Goal: Task Accomplishment & Management: Use online tool/utility

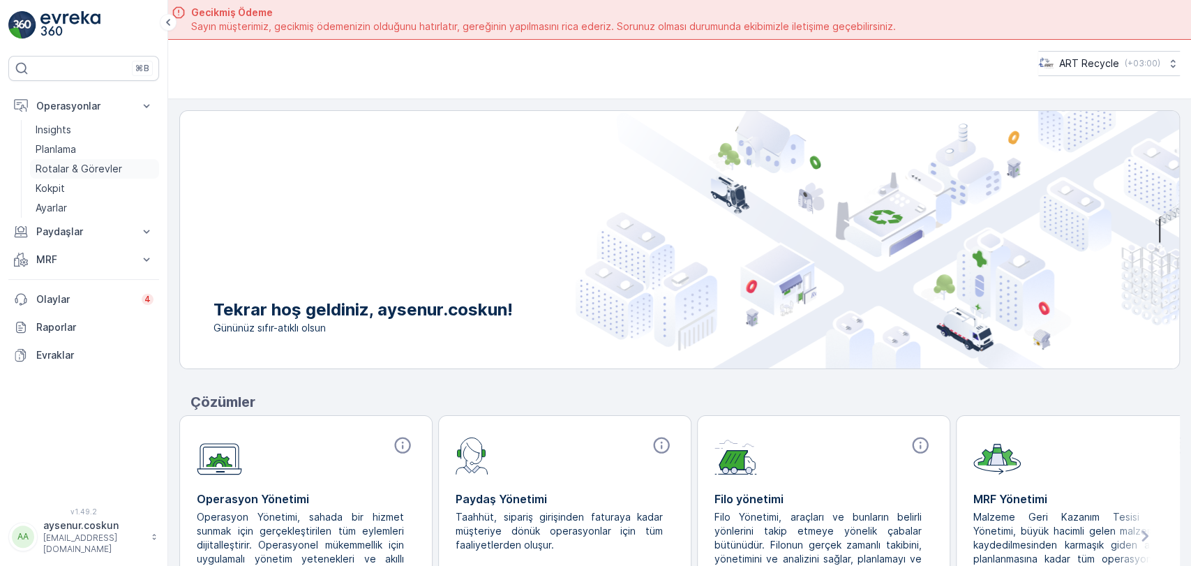
scroll to position [39, 0]
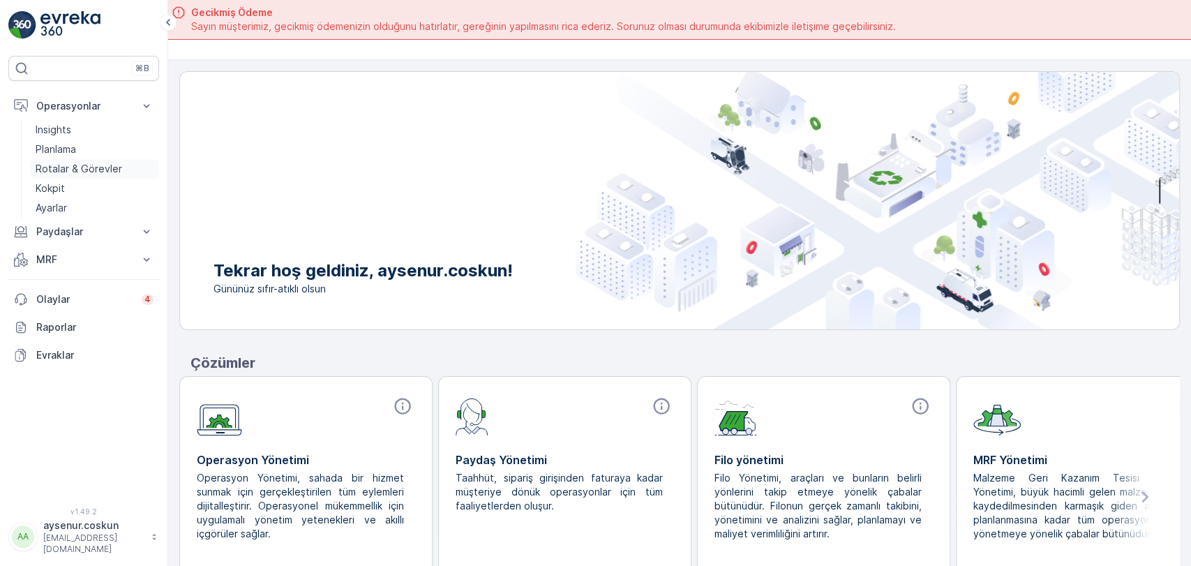
drag, startPoint x: 0, startPoint y: 0, endPoint x: 103, endPoint y: 160, distance: 189.9
click at [97, 162] on p "Rotalar & Görevler" at bounding box center [79, 169] width 87 height 14
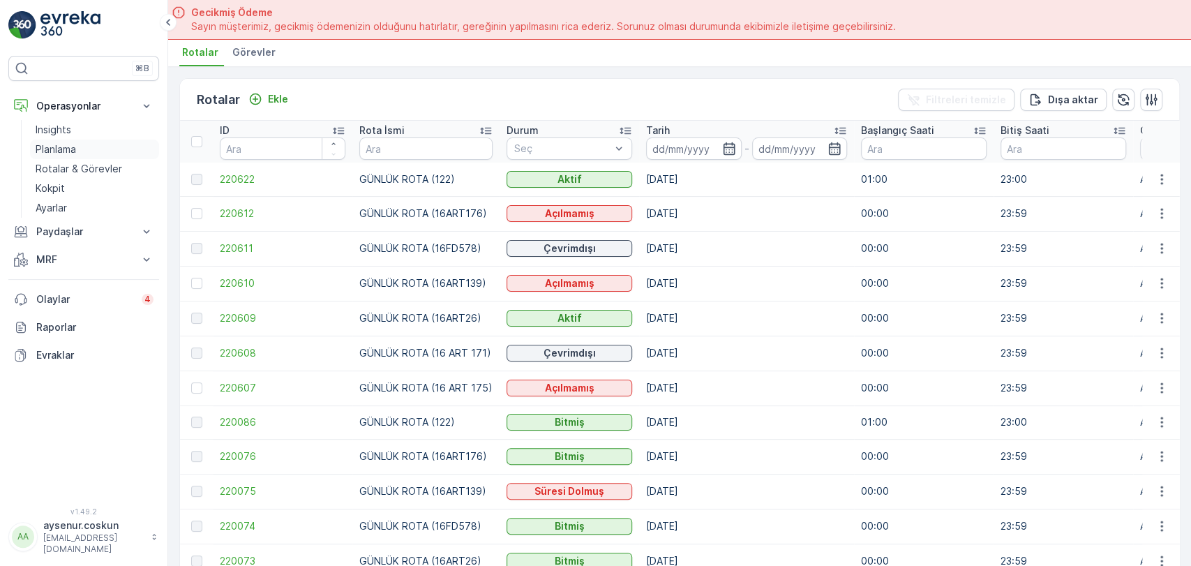
click at [75, 150] on p "Planlama" at bounding box center [56, 149] width 40 height 14
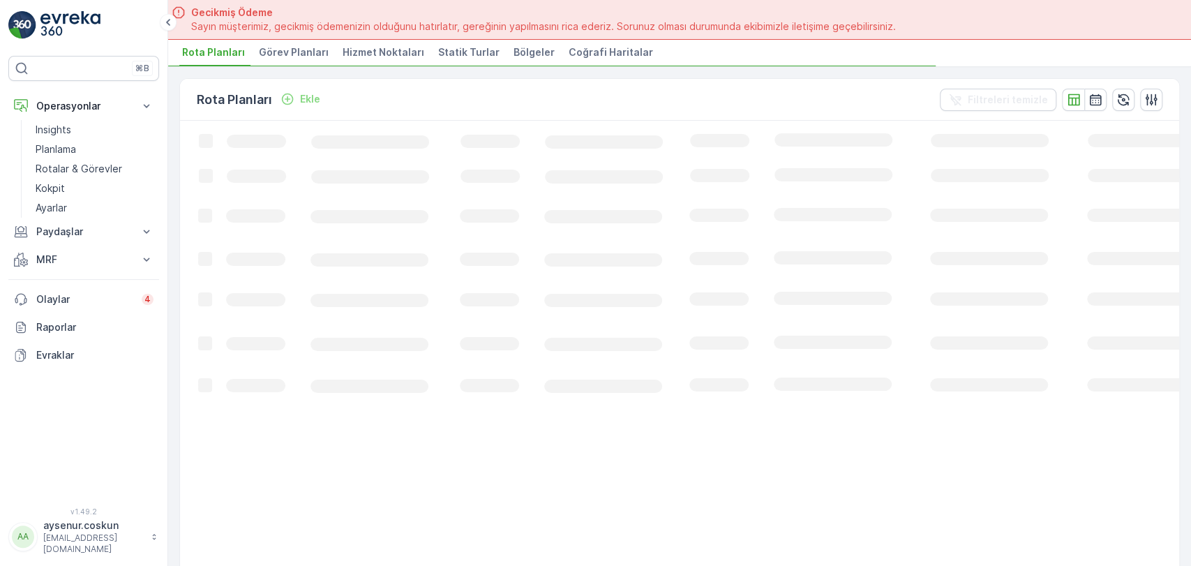
click at [418, 57] on li "Hizmet Noktaları" at bounding box center [385, 55] width 90 height 24
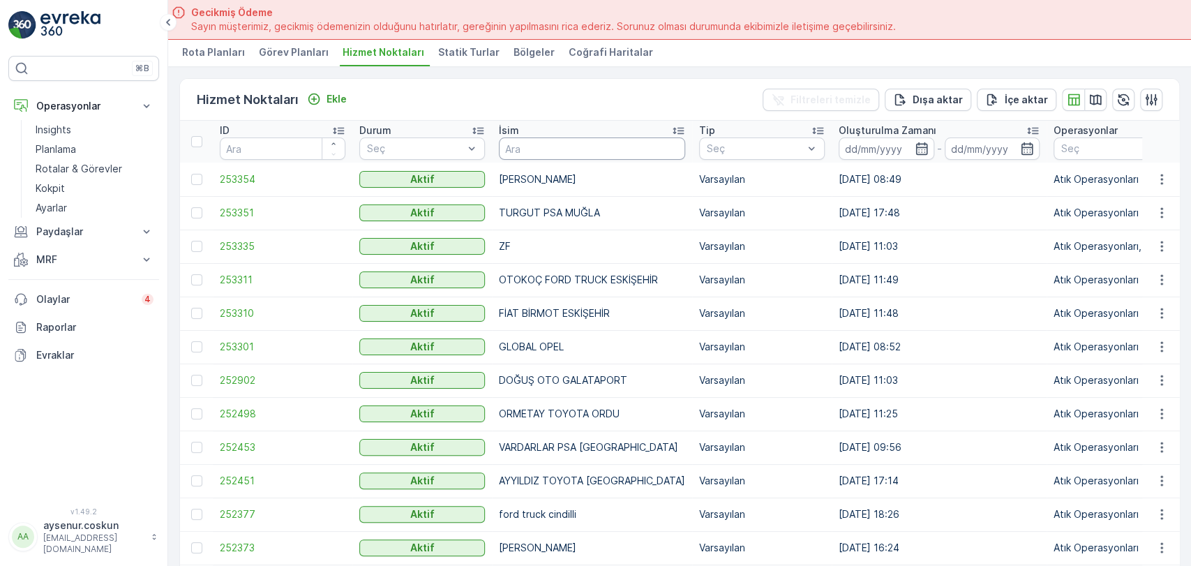
click at [537, 145] on input "text" at bounding box center [592, 148] width 186 height 22
type input "DAREN"
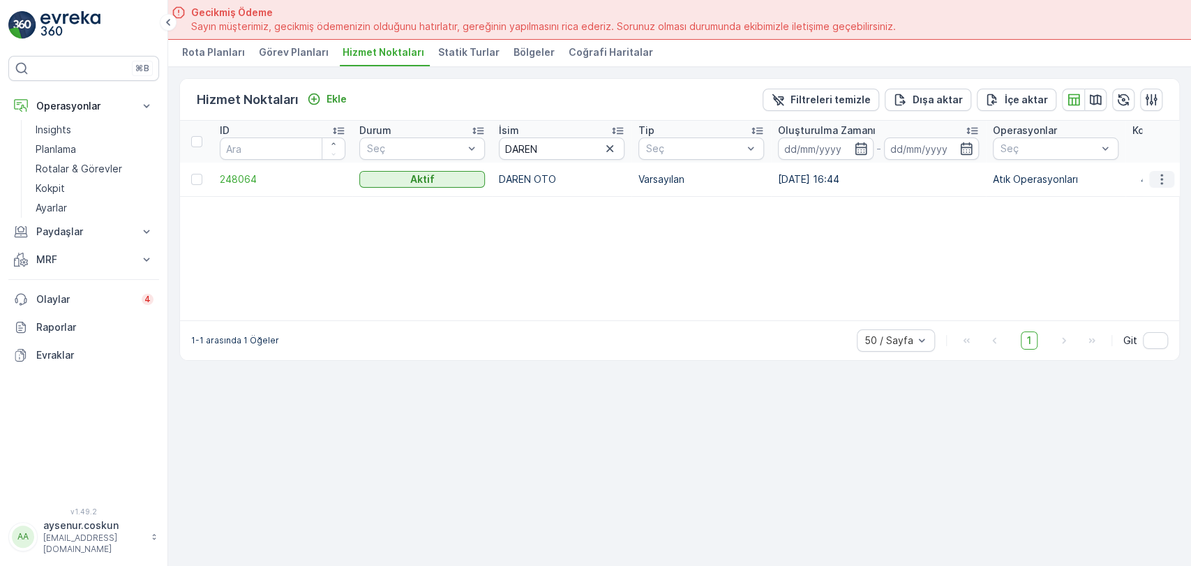
click at [1157, 177] on icon "button" at bounding box center [1162, 179] width 14 height 14
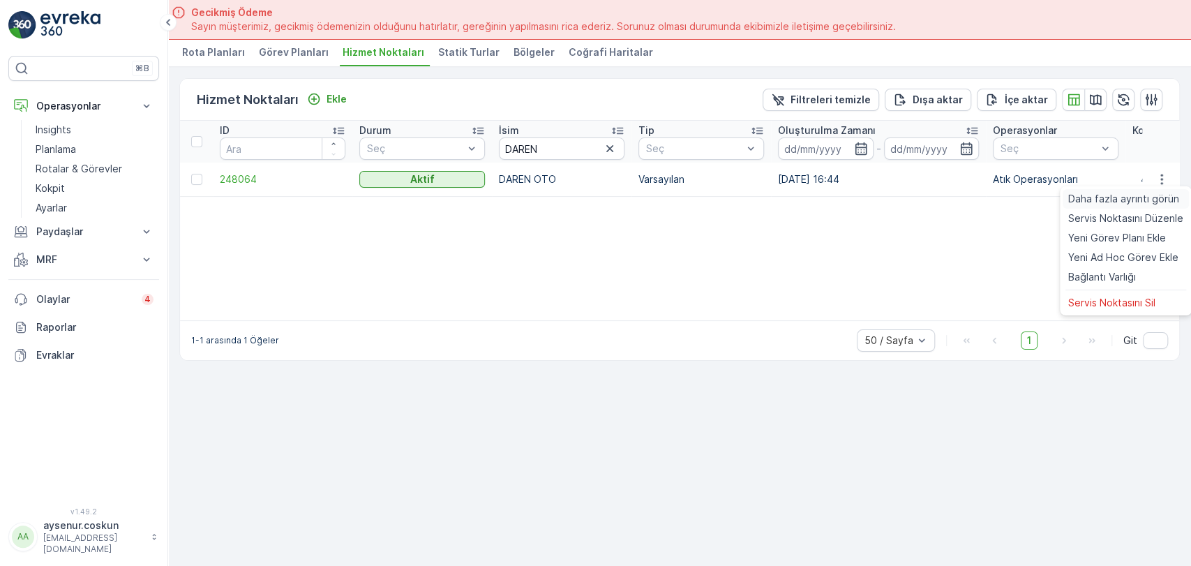
click at [1148, 198] on span "Daha fazla ayrıntı görün" at bounding box center [1123, 199] width 111 height 14
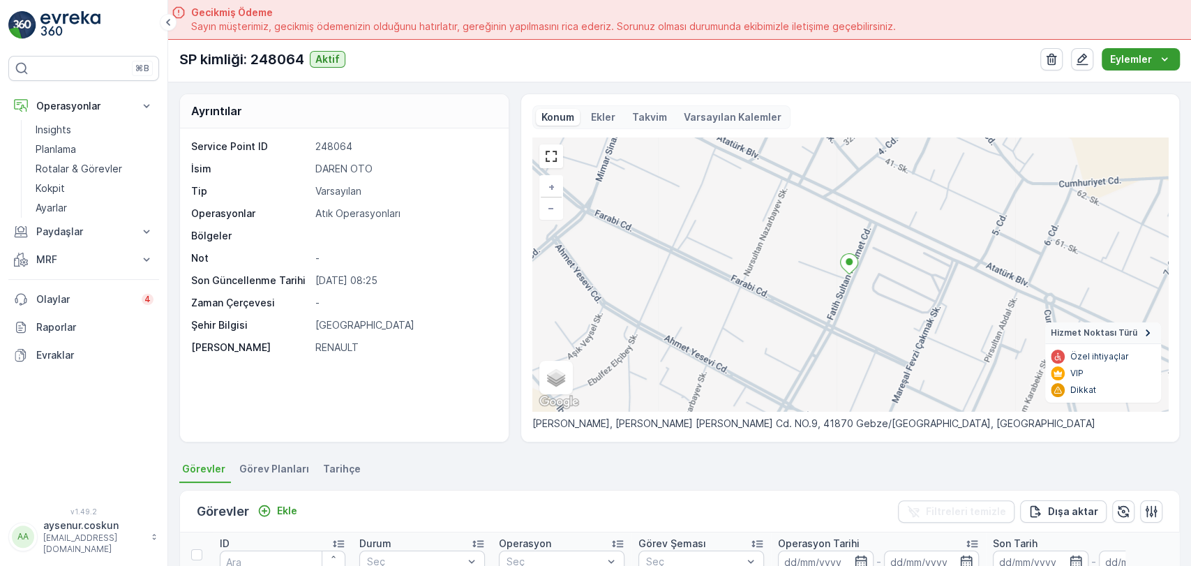
click at [1145, 67] on button "Eylemler" at bounding box center [1141, 59] width 78 height 22
click at [1146, 103] on span "Yeni Ad Hoc Görev Ekle" at bounding box center [1129, 105] width 110 height 14
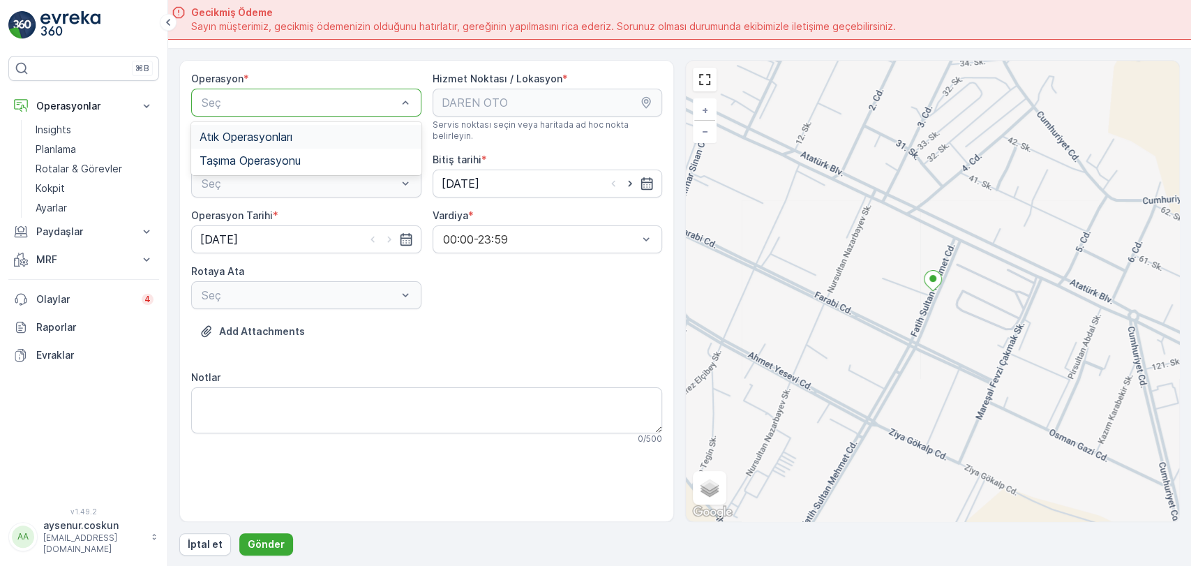
click at [246, 137] on span "Atık Operasyonları" at bounding box center [246, 136] width 93 height 13
click at [262, 180] on div "Seç" at bounding box center [306, 184] width 230 height 28
click at [268, 211] on div "Atık Toplama" at bounding box center [306, 217] width 213 height 13
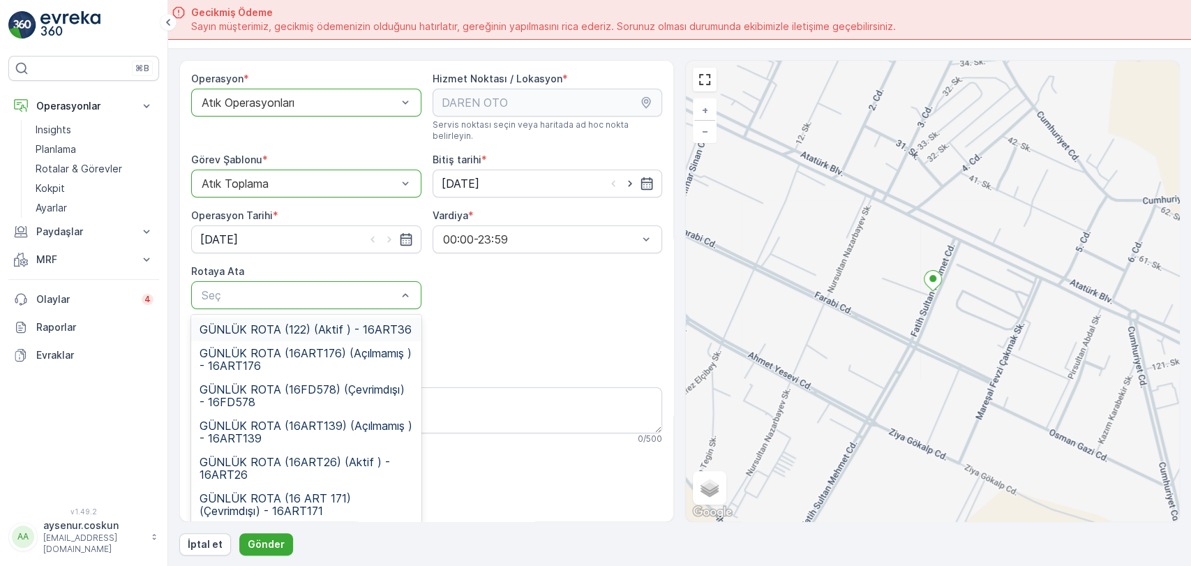
click at [368, 323] on span "GÜNLÜK ROTA (122) (Aktif ) - 16ART36" at bounding box center [306, 329] width 212 height 13
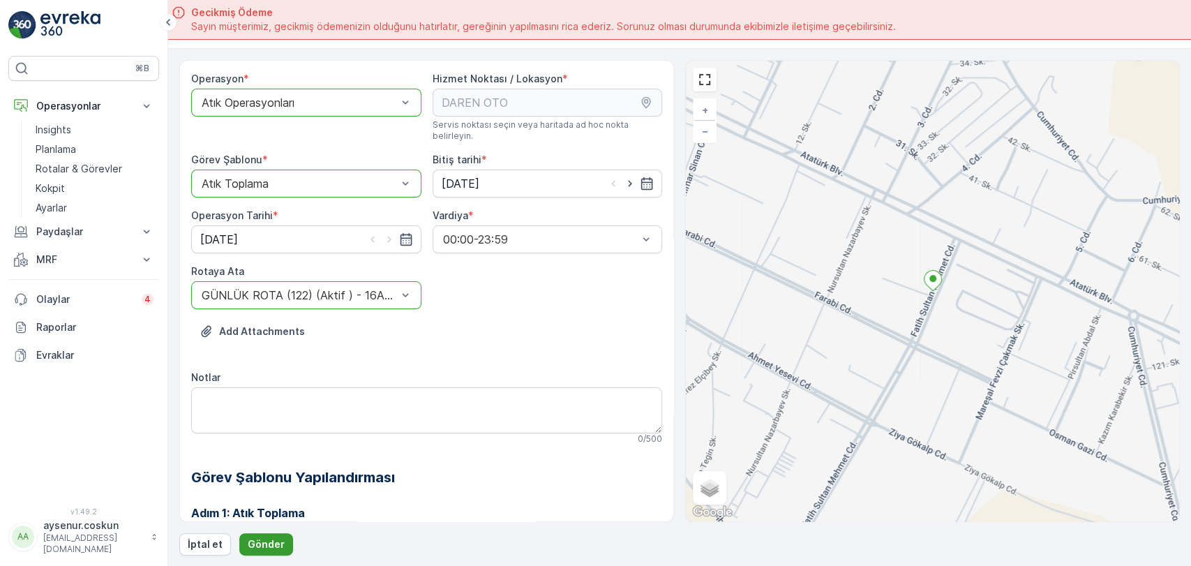
click at [272, 543] on p "Gönder" at bounding box center [266, 544] width 37 height 14
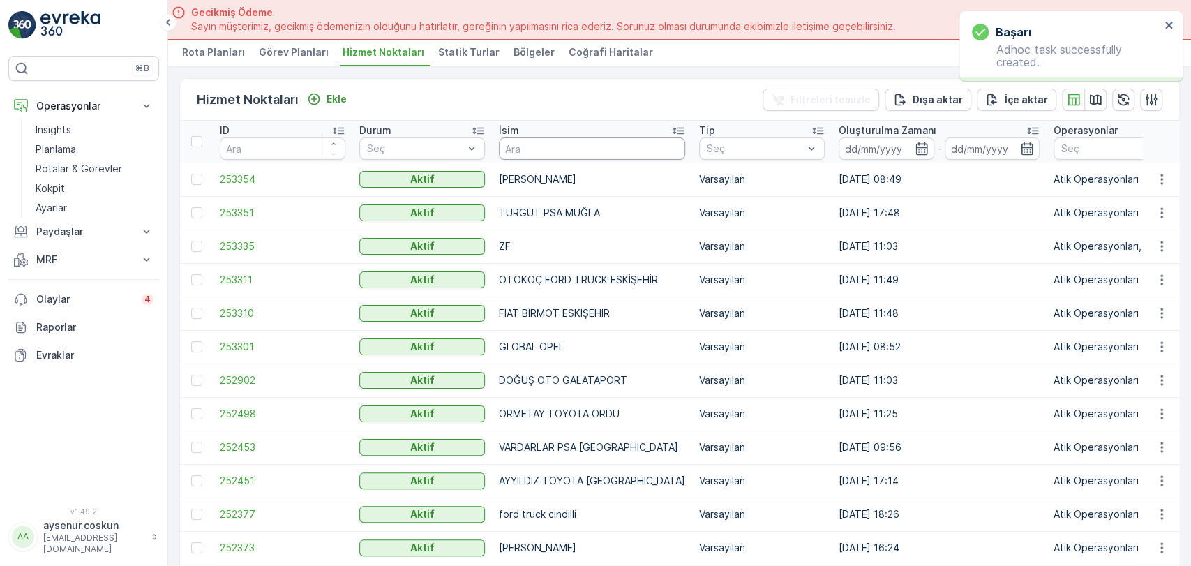
click at [597, 145] on input "text" at bounding box center [592, 148] width 186 height 22
type input "MENGERLER"
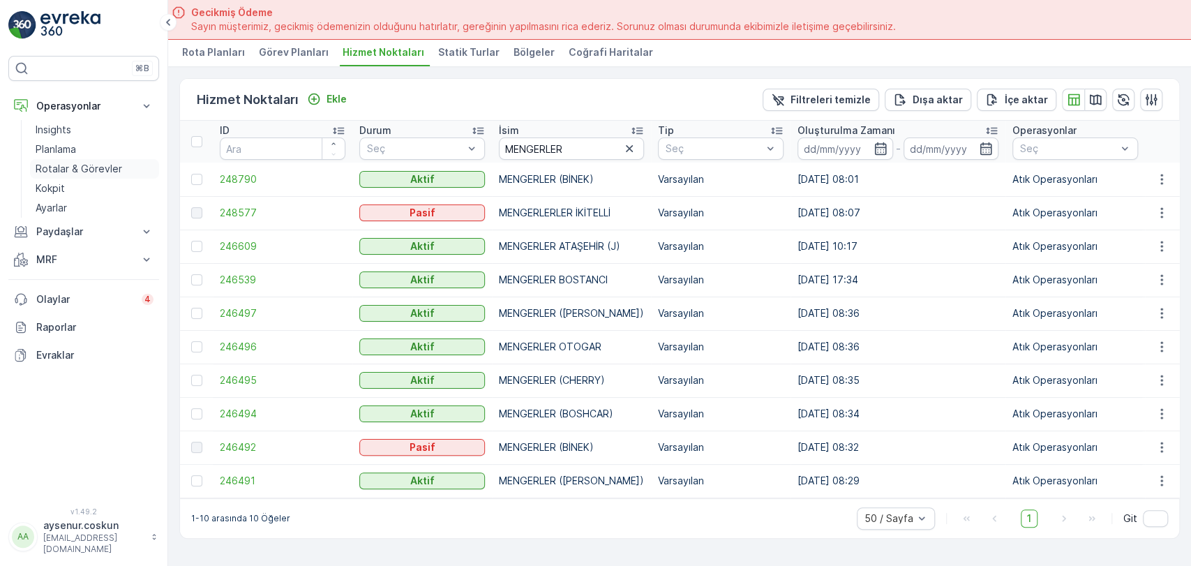
click at [95, 167] on p "Rotalar & Görevler" at bounding box center [79, 169] width 87 height 14
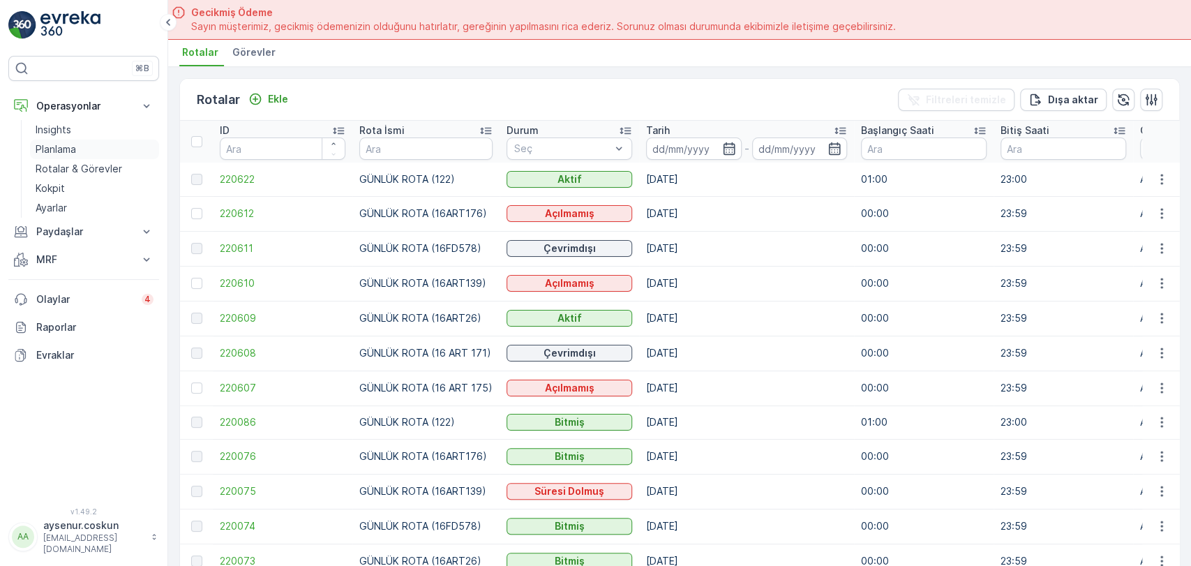
click at [87, 147] on link "Planlama" at bounding box center [94, 150] width 129 height 20
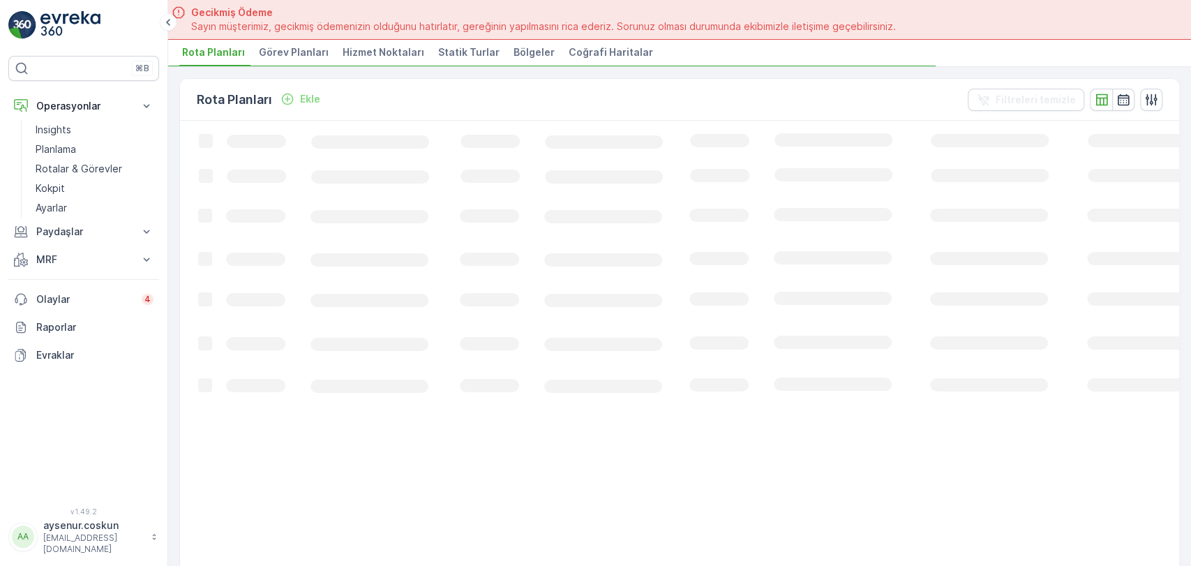
click at [389, 52] on span "Hizmet Noktaları" at bounding box center [384, 52] width 82 height 14
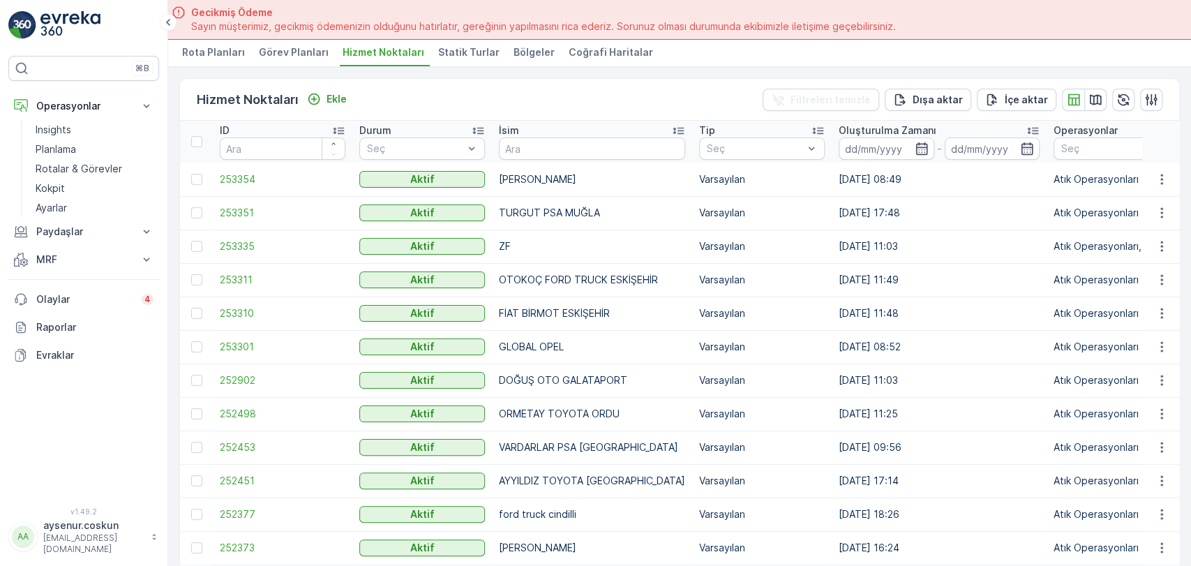
click at [338, 95] on p "Ekle" at bounding box center [337, 99] width 20 height 14
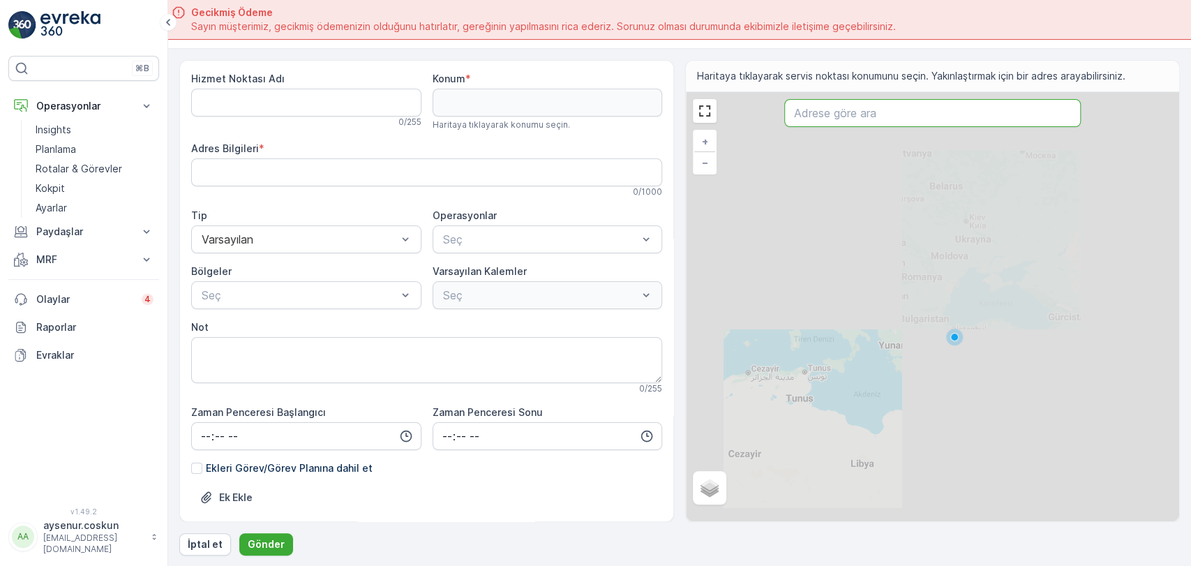
click at [926, 104] on input "text" at bounding box center [932, 113] width 296 height 28
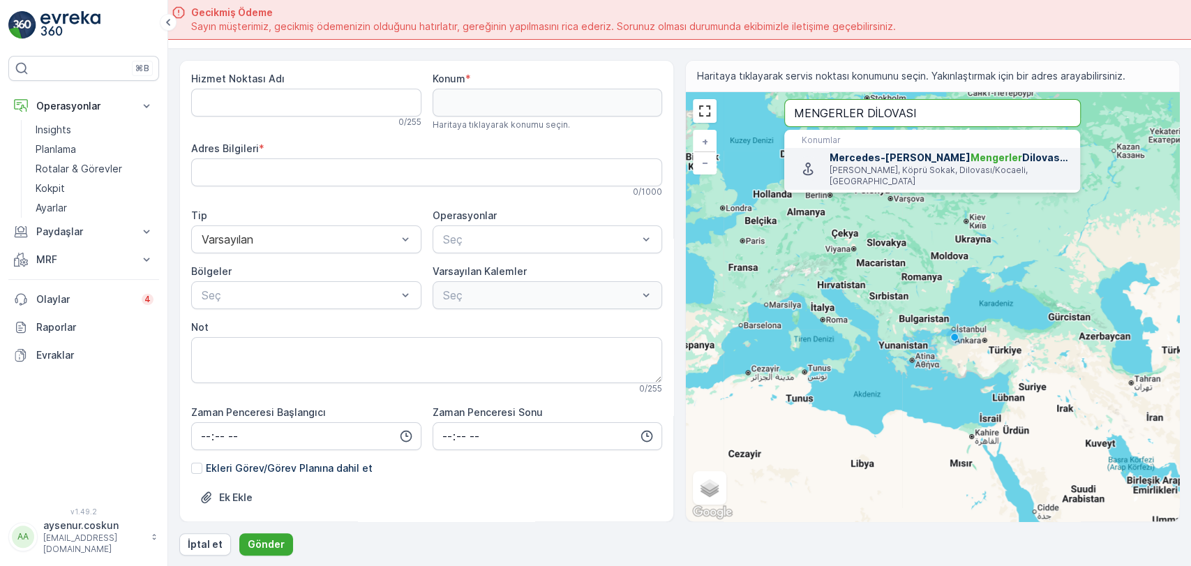
type input "MENGERLER DİLOVASI"
click at [868, 158] on span "Mercedes-[PERSON_NAME] Mengerler Dilovası Kamyon Servisi" at bounding box center [949, 158] width 239 height 14
type input "40.8525702,29.5391544"
type Bilgileri "[PERSON_NAME], Köprü Sokak, 41455 Dilovası/[GEOGRAPHIC_DATA], [GEOGRAPHIC_DATA]"
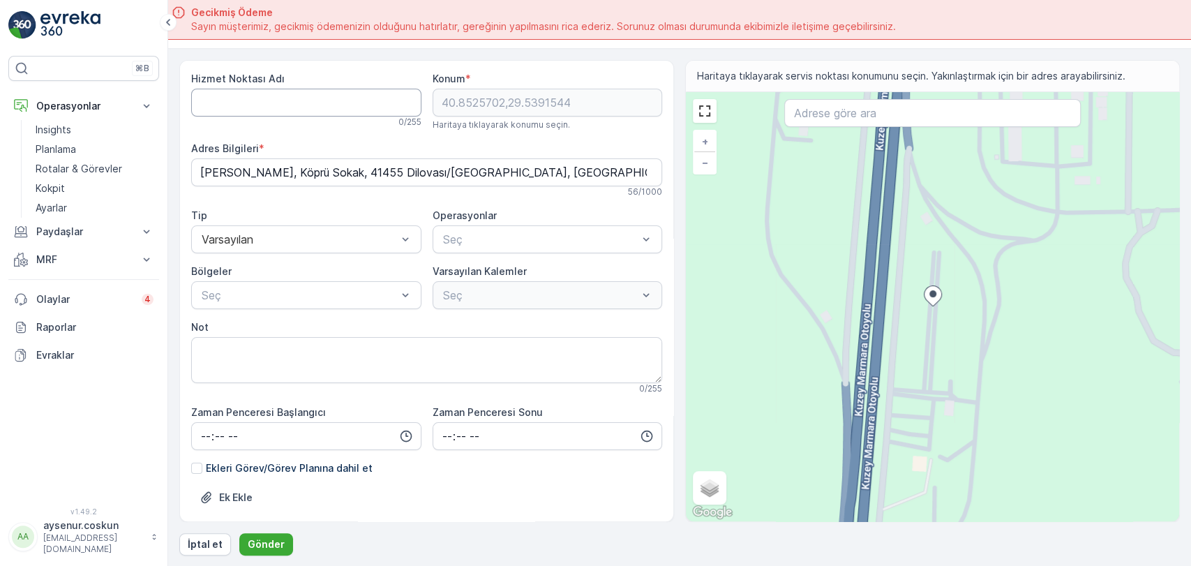
click at [379, 104] on Adı "Hizmet Noktası Adı" at bounding box center [306, 103] width 230 height 28
type Adı "MENGERLER DİLOVASI"
click at [499, 271] on span "Atık Operasyonları" at bounding box center [487, 273] width 93 height 13
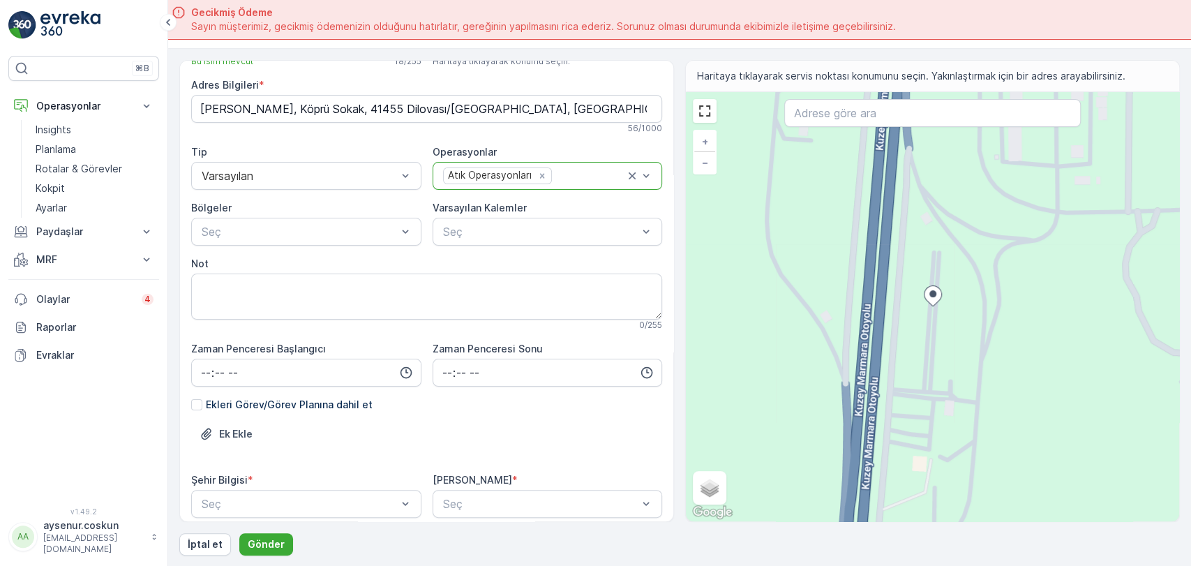
scroll to position [115, 0]
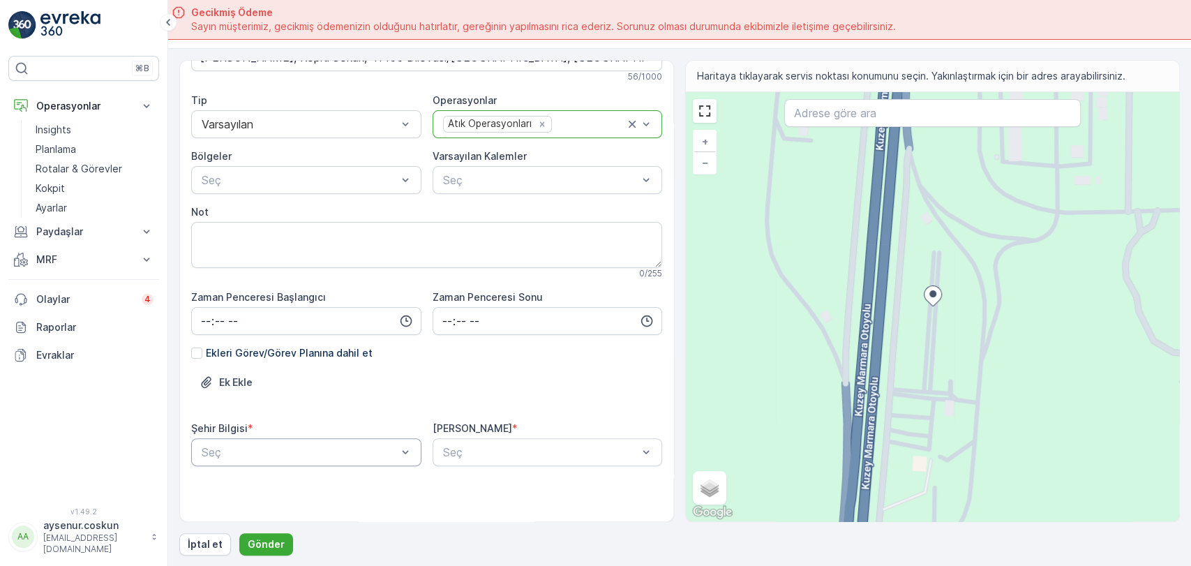
click at [353, 465] on body "⌘B Operasyonlar Insights Planlama Rotalar & Görevler Kokpit Ayarlar Paydaşlar R…" at bounding box center [595, 283] width 1191 height 566
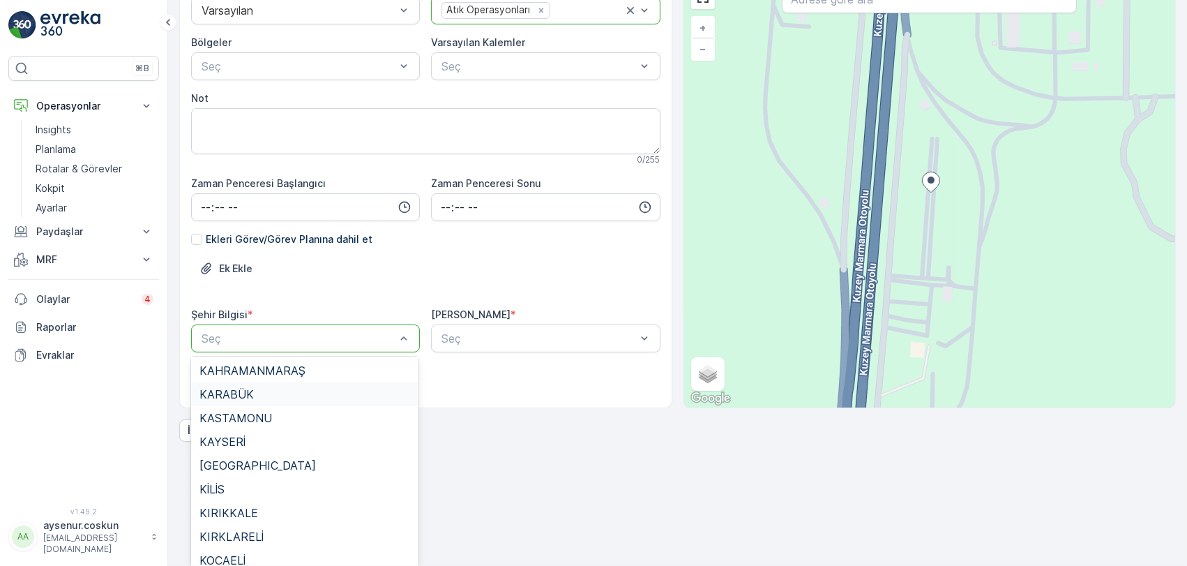
scroll to position [853, 0]
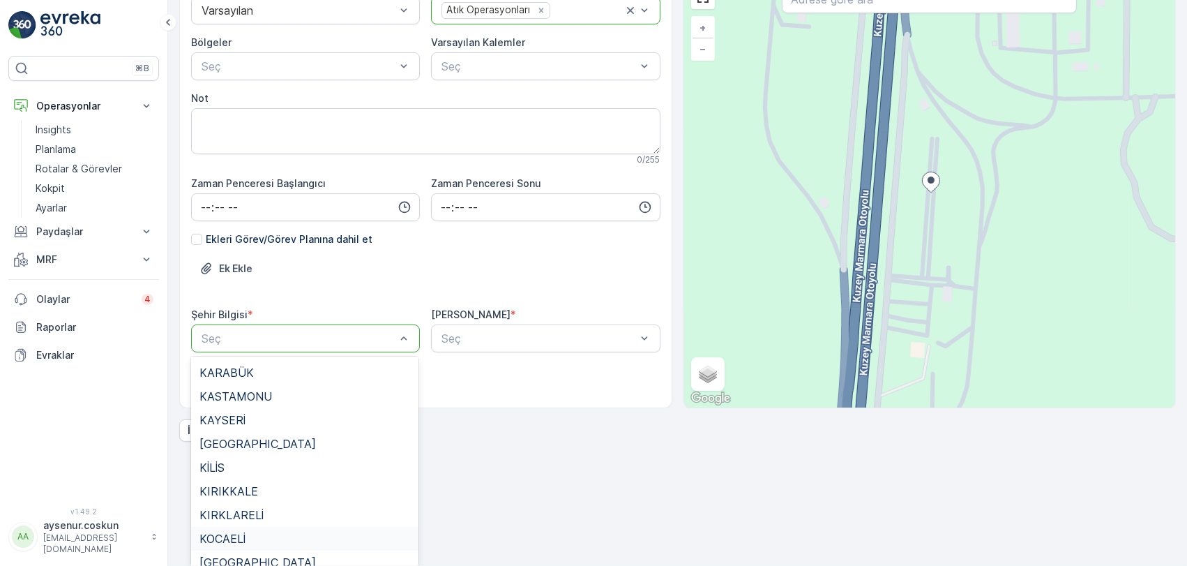
click at [243, 543] on span "KOCAELİ" at bounding box center [223, 538] width 46 height 13
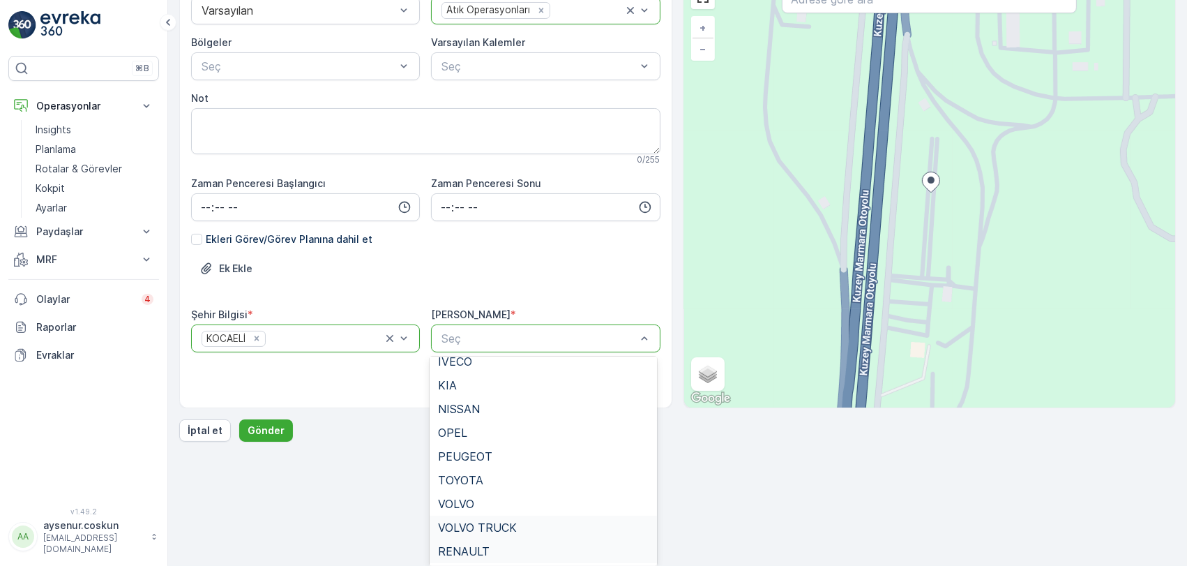
scroll to position [223, 0]
click at [486, 548] on span "MERCEDES" at bounding box center [469, 551] width 62 height 13
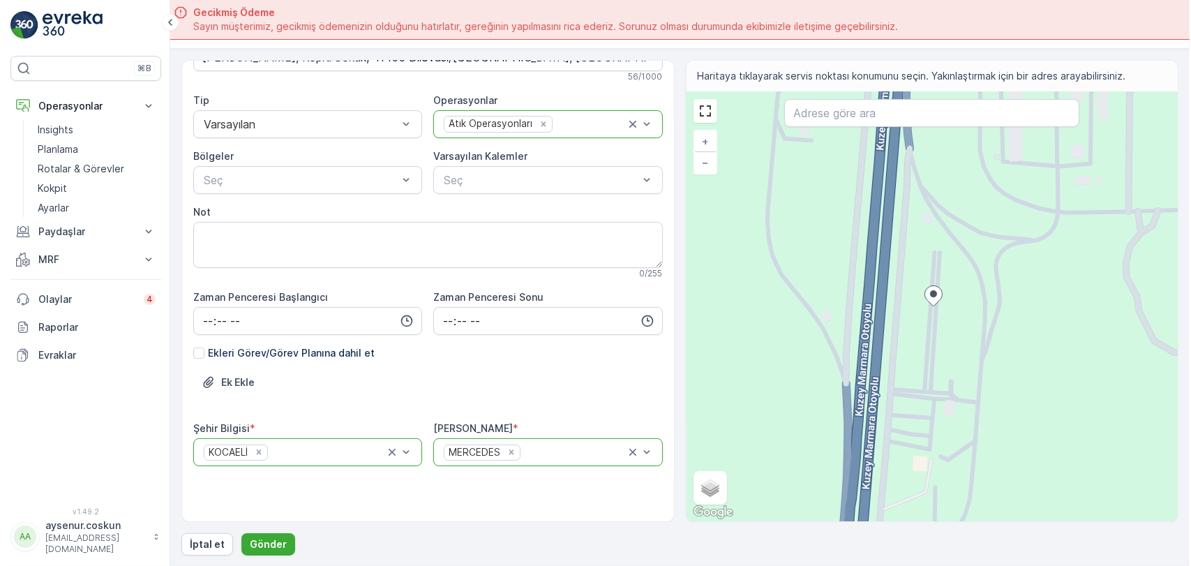
scroll to position [0, 0]
click at [278, 539] on p "Gönder" at bounding box center [266, 544] width 37 height 14
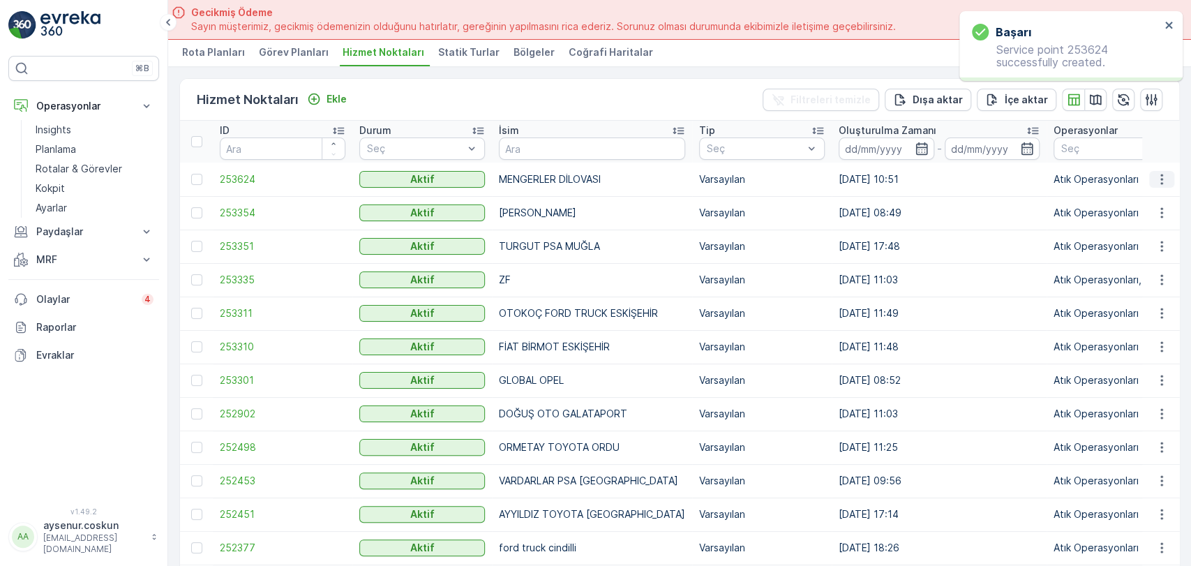
click at [1157, 176] on icon "button" at bounding box center [1162, 179] width 14 height 14
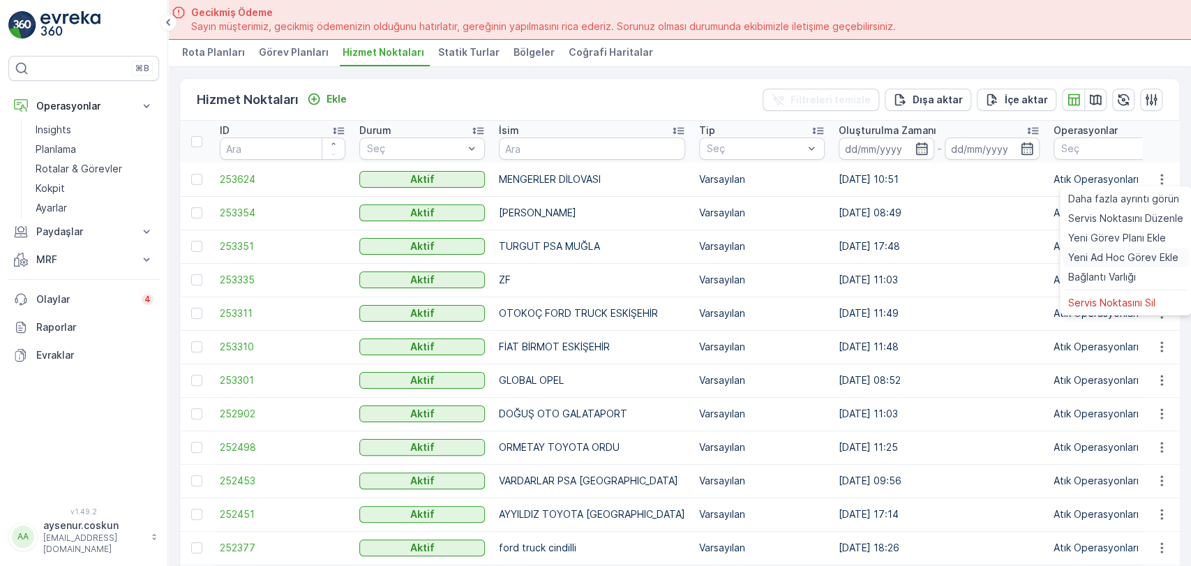
click at [1121, 260] on span "Yeni Ad Hoc Görev Ekle" at bounding box center [1123, 257] width 110 height 14
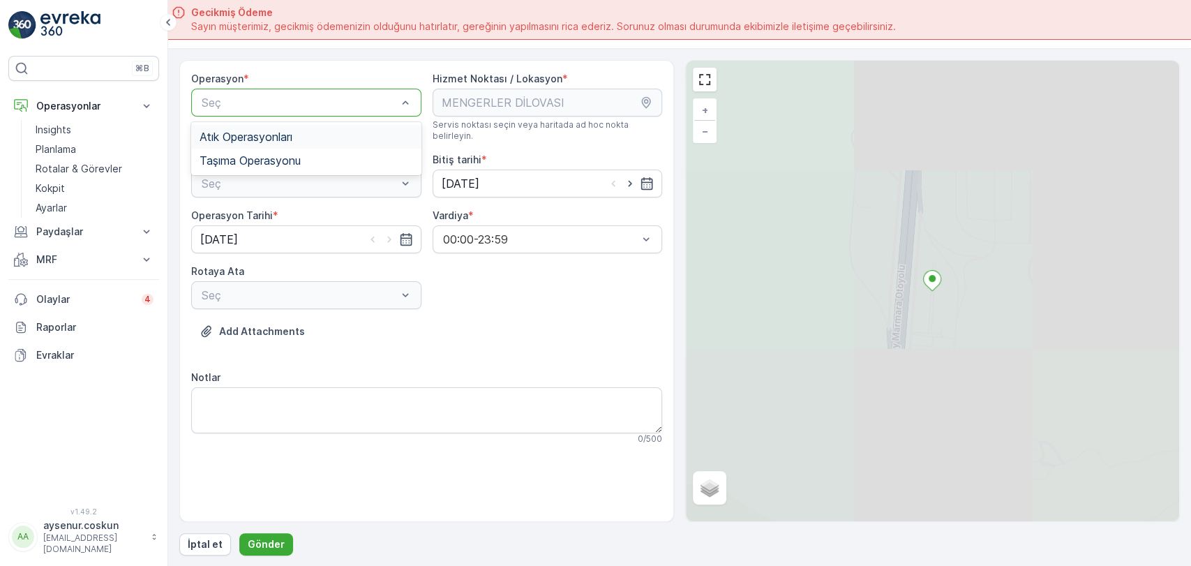
click at [313, 135] on div "Atık Operasyonları" at bounding box center [306, 136] width 213 height 13
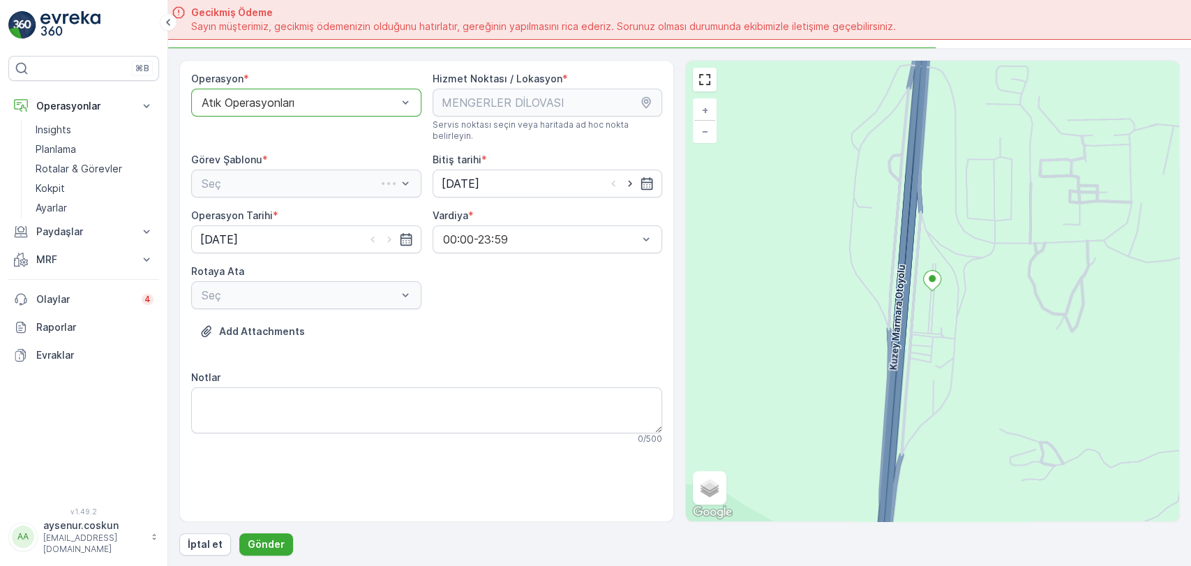
click at [324, 174] on div "Seç" at bounding box center [306, 184] width 230 height 28
click at [318, 211] on div "Atık Toplama" at bounding box center [306, 217] width 213 height 13
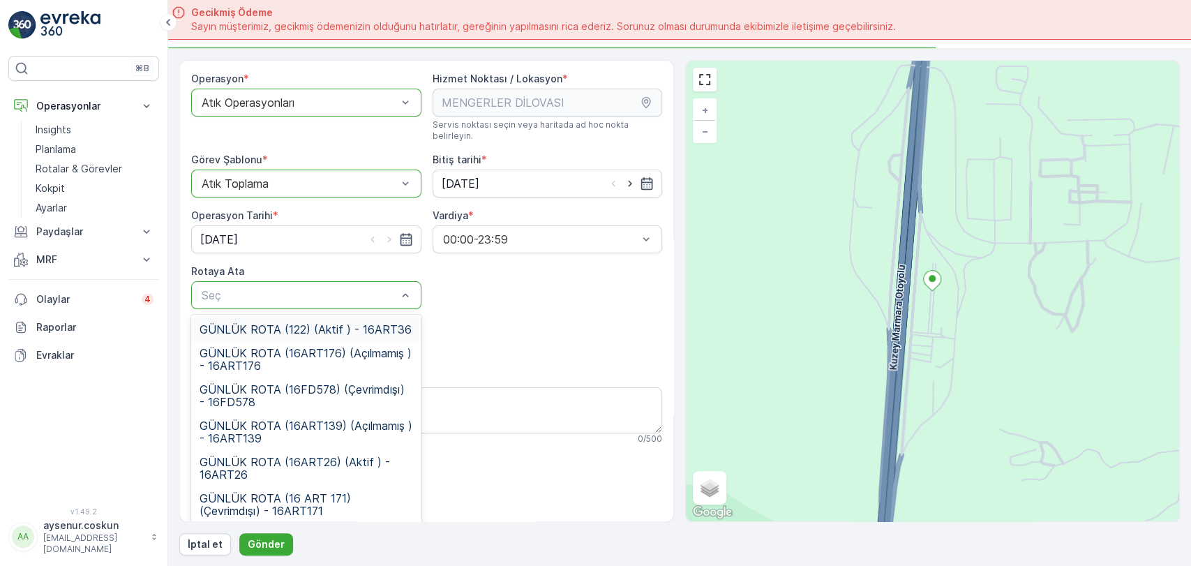
click at [319, 323] on span "GÜNLÜK ROTA (122) (Aktif ) - 16ART36" at bounding box center [306, 329] width 212 height 13
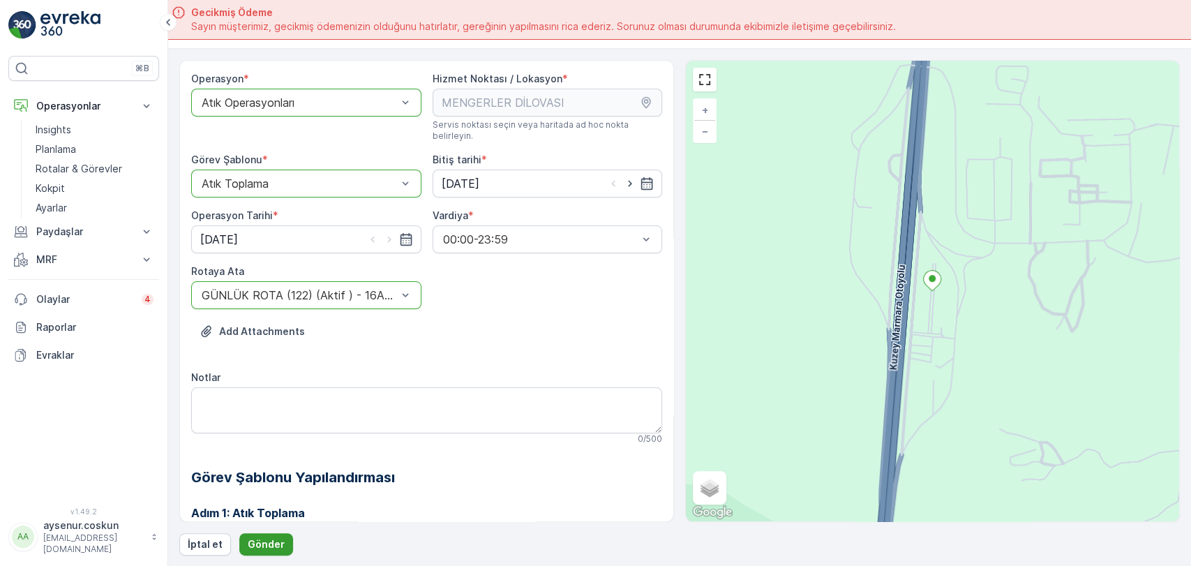
click at [274, 545] on p "Gönder" at bounding box center [266, 544] width 37 height 14
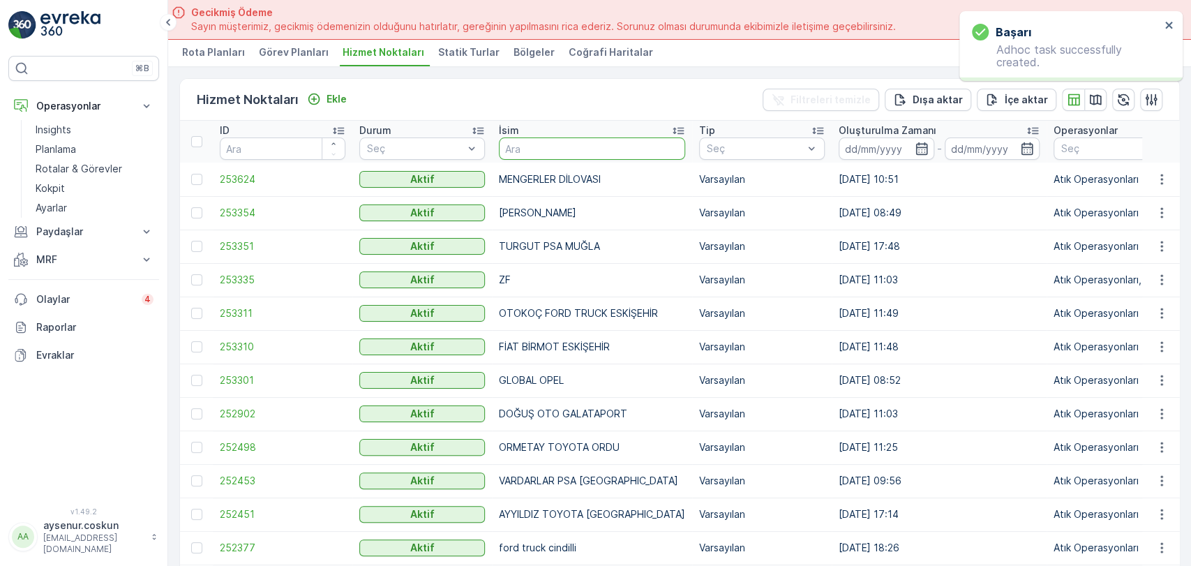
click at [578, 153] on input "text" at bounding box center [592, 148] width 186 height 22
type input "AS"
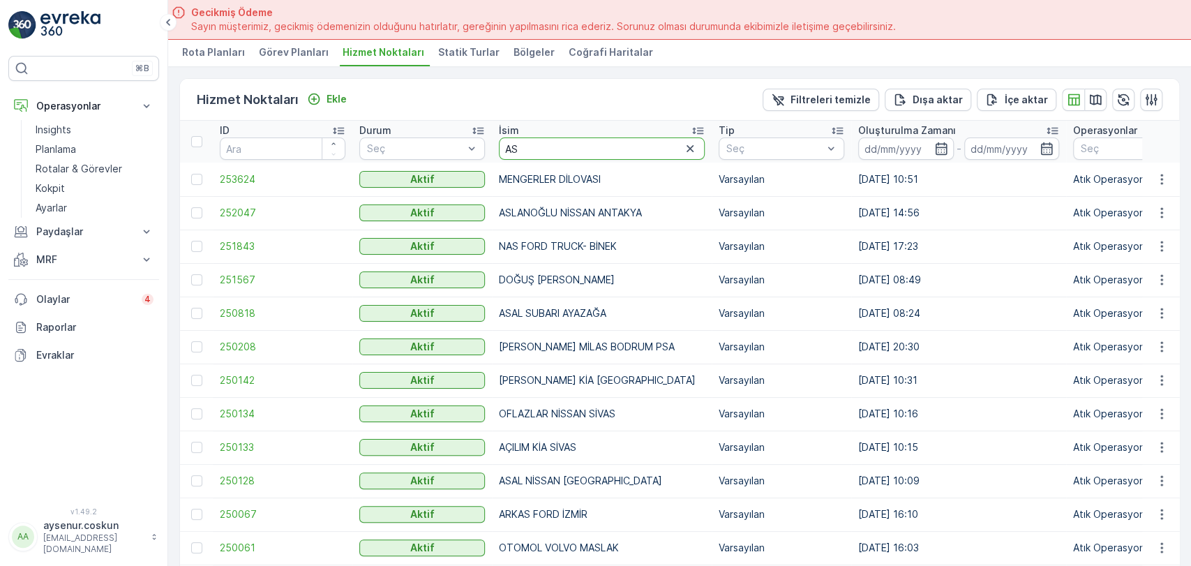
click at [555, 143] on input "AS" at bounding box center [602, 148] width 206 height 22
type input "ASF"
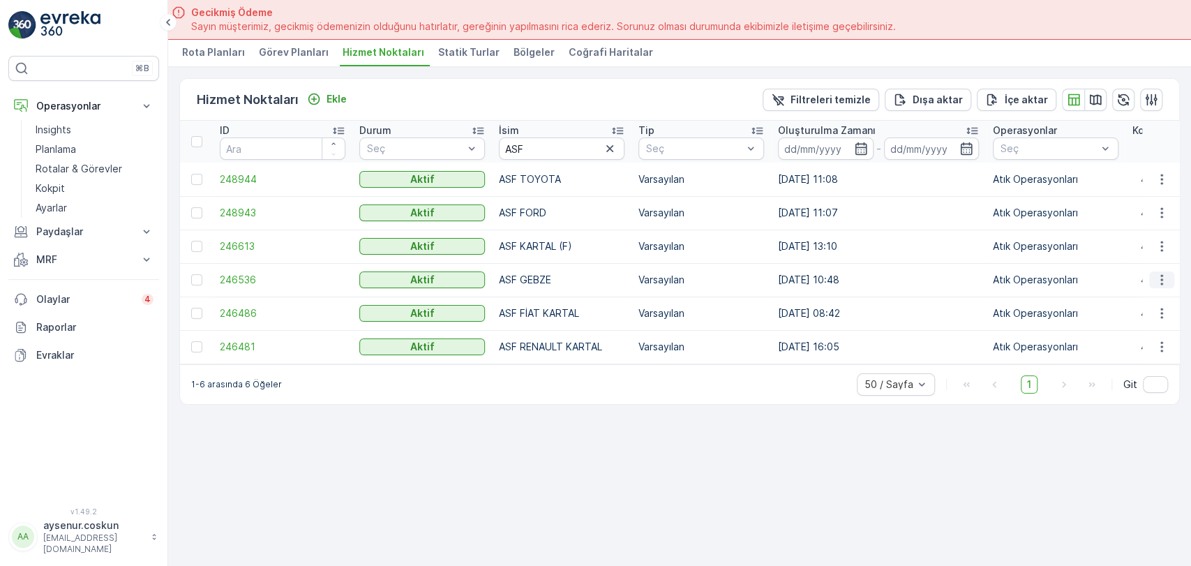
click at [1157, 280] on icon "button" at bounding box center [1162, 280] width 14 height 14
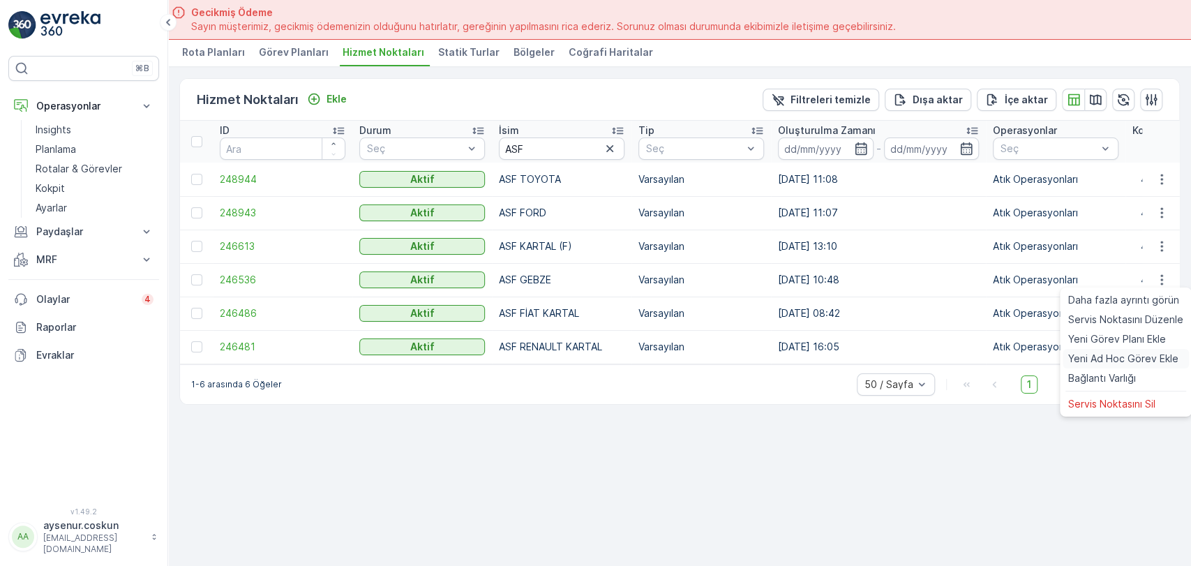
click at [1141, 357] on span "Yeni Ad Hoc Görev Ekle" at bounding box center [1123, 359] width 110 height 14
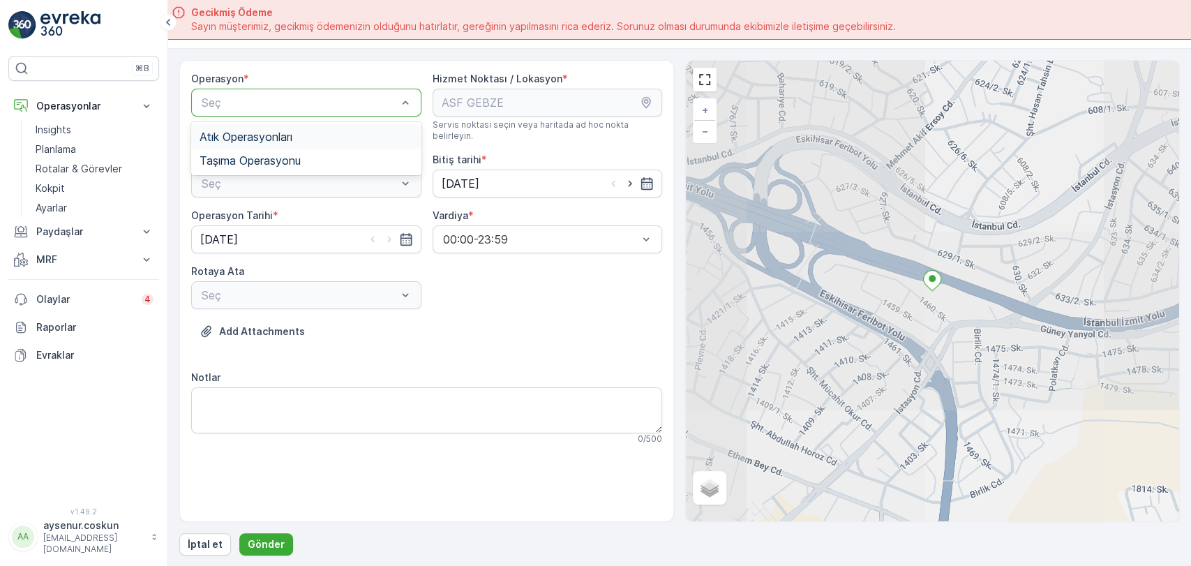
click at [290, 135] on span "Atık Operasyonları" at bounding box center [246, 136] width 93 height 13
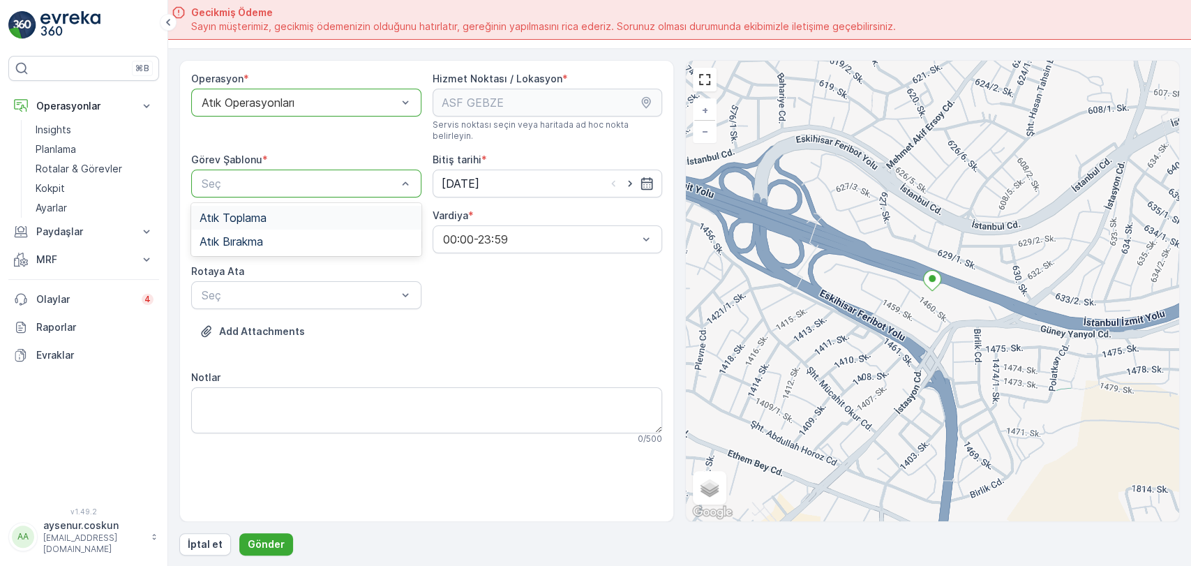
drag, startPoint x: 300, startPoint y: 173, endPoint x: 290, endPoint y: 200, distance: 28.9
click at [290, 211] on div "Atık Toplama" at bounding box center [306, 217] width 213 height 13
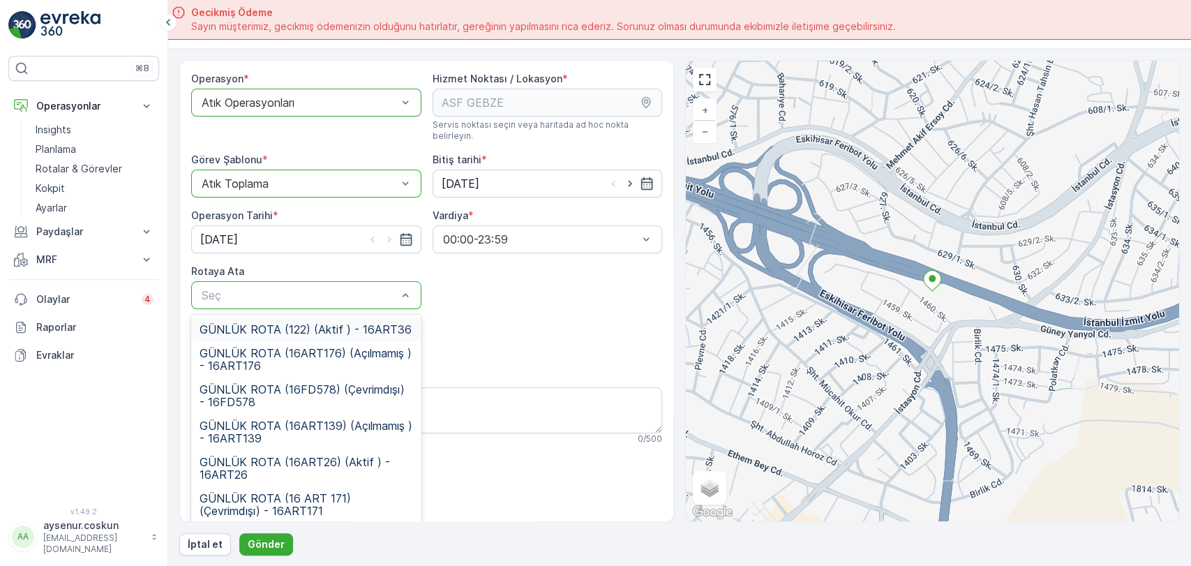
click at [320, 323] on span "GÜNLÜK ROTA (122) (Aktif ) - 16ART36" at bounding box center [306, 329] width 212 height 13
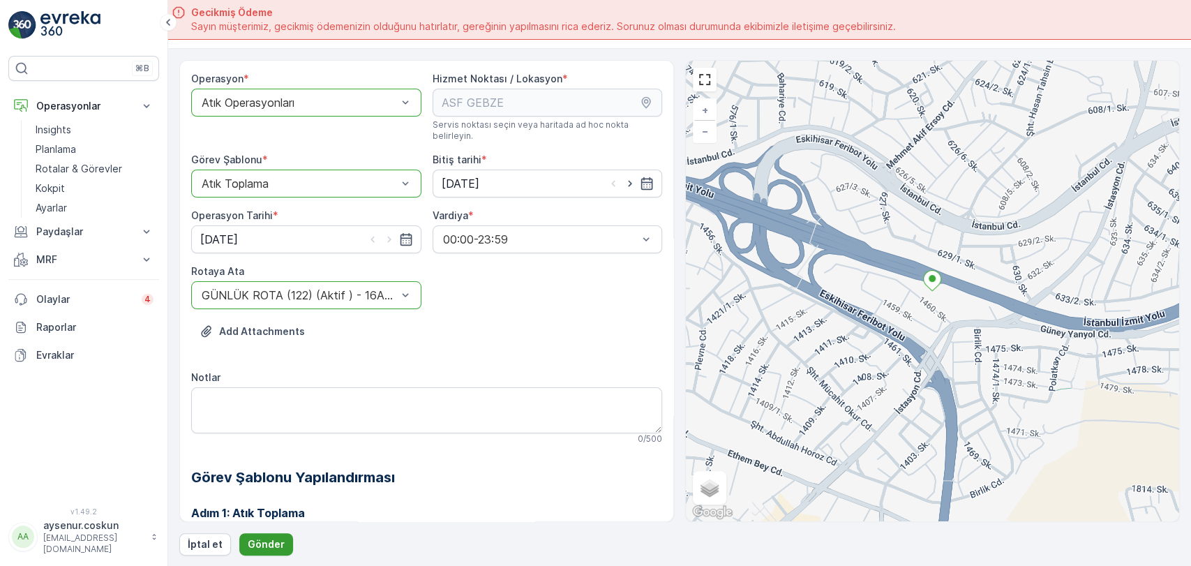
click at [276, 547] on p "Gönder" at bounding box center [266, 544] width 37 height 14
